Goal: Navigation & Orientation: Find specific page/section

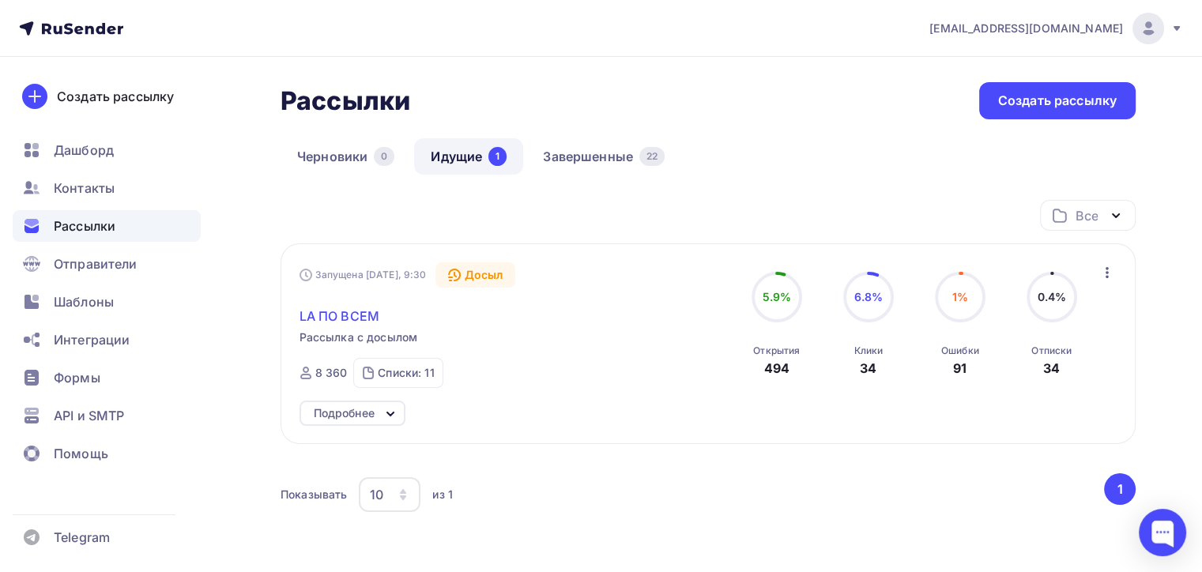
click at [348, 320] on span "LA ПО ВСЕМ" at bounding box center [340, 316] width 80 height 19
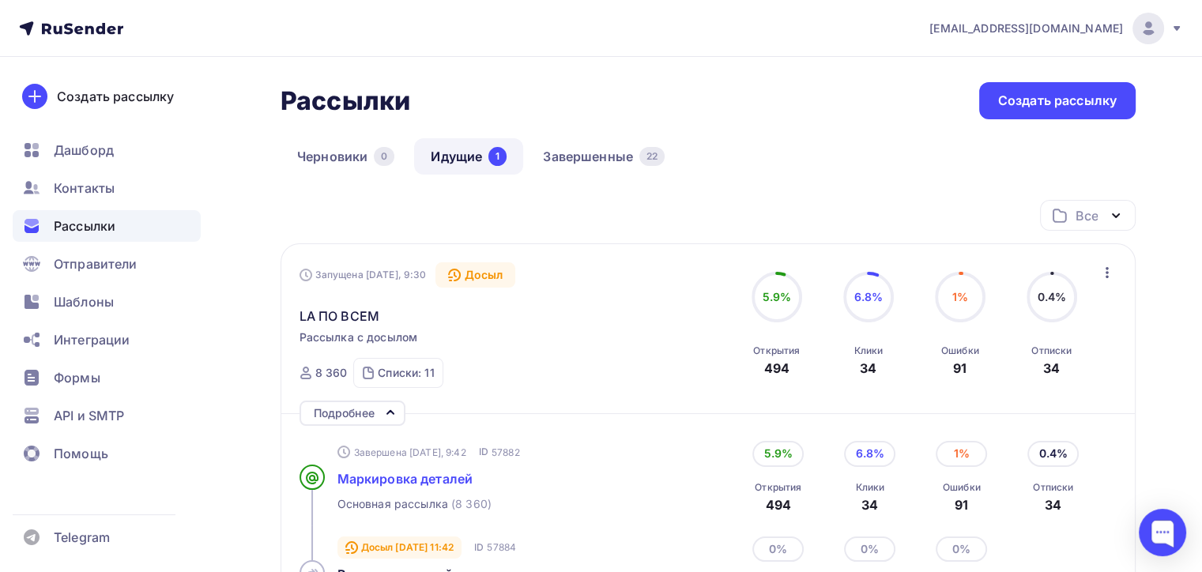
click at [412, 476] on span "Маркировка деталей" at bounding box center [406, 479] width 136 height 16
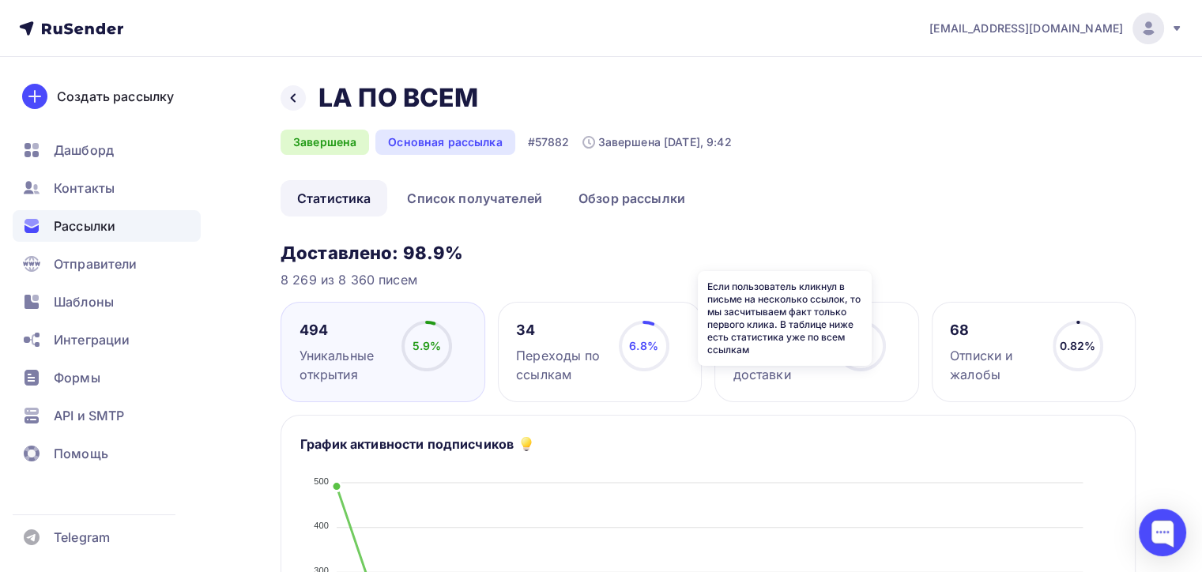
click at [0, 0] on icon at bounding box center [0, 0] width 0 height 0
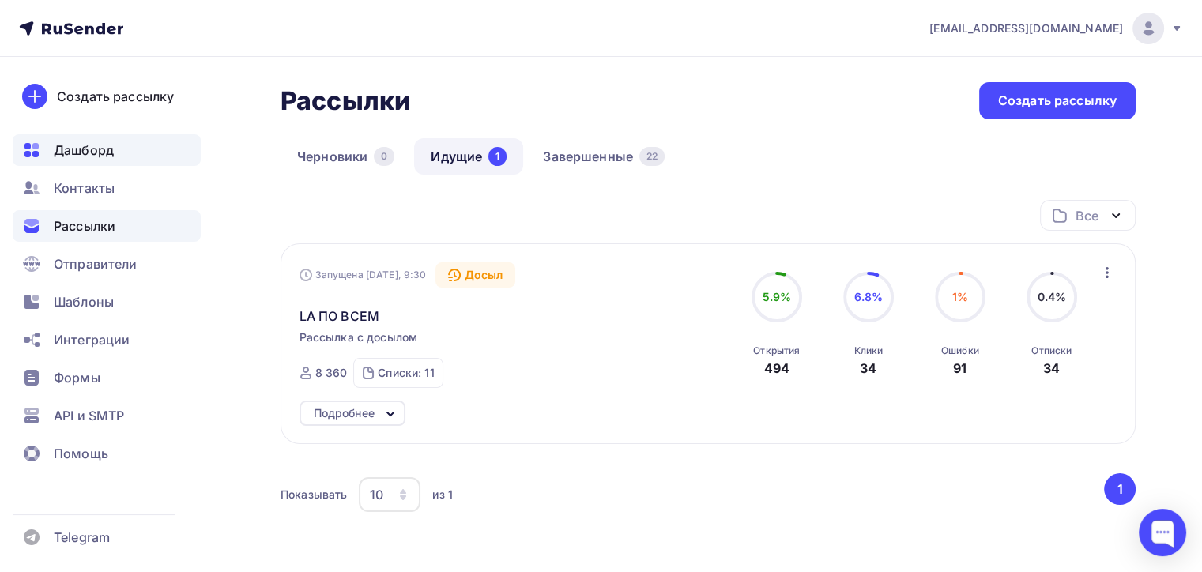
click at [121, 149] on div "Дашборд" at bounding box center [107, 150] width 188 height 32
click at [44, 150] on div "Дашборд" at bounding box center [107, 150] width 188 height 32
click at [82, 156] on span "Дашборд" at bounding box center [84, 150] width 60 height 19
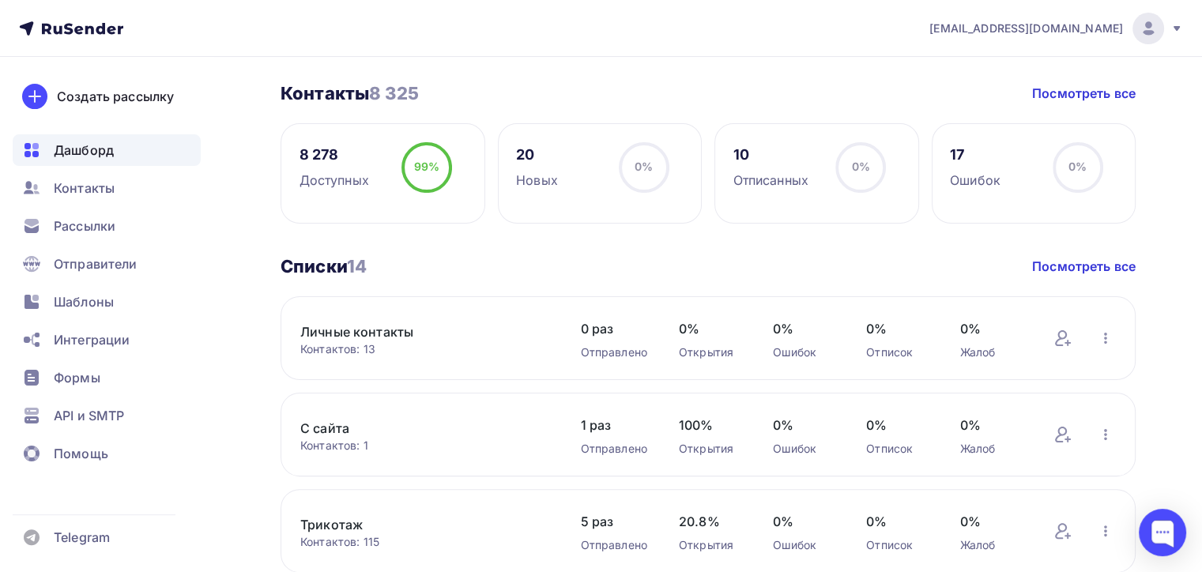
scroll to position [272, 0]
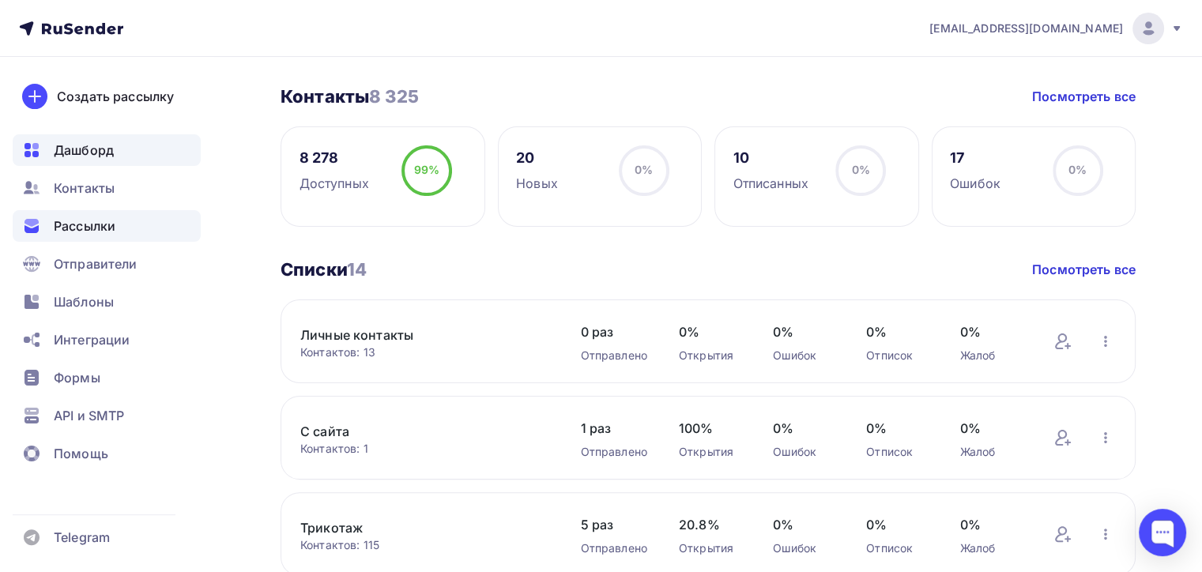
click at [39, 226] on icon at bounding box center [31, 226] width 19 height 19
